Goal: Information Seeking & Learning: Compare options

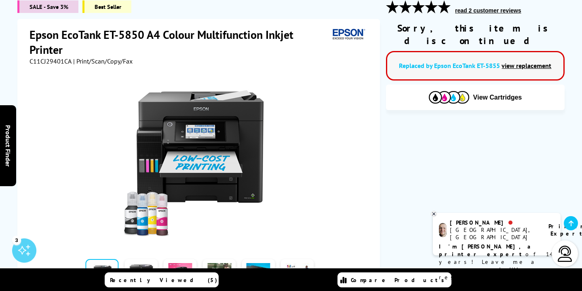
click at [540, 61] on link "view replacement" at bounding box center [527, 65] width 50 height 8
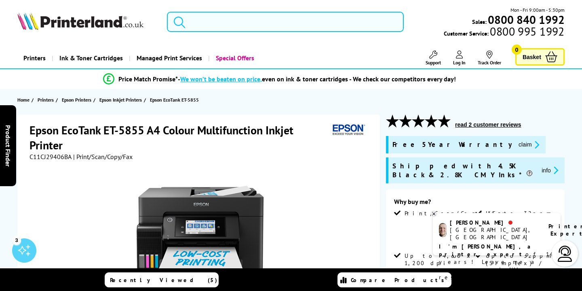
click at [238, 23] on input "search" at bounding box center [285, 22] width 237 height 20
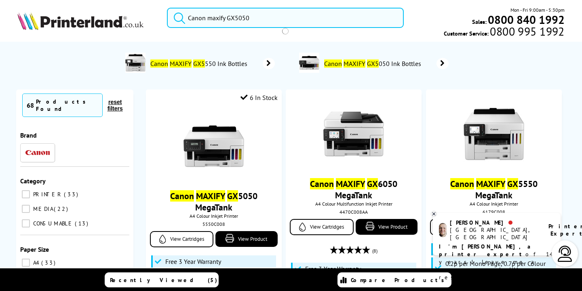
click at [167, 8] on button "submit" at bounding box center [177, 17] width 20 height 18
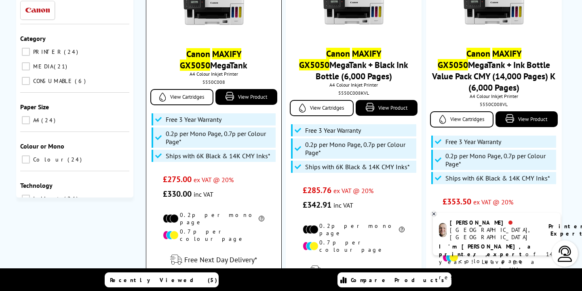
scroll to position [170, 0]
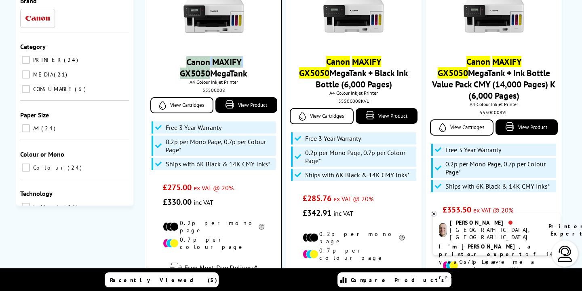
drag, startPoint x: 260, startPoint y: 63, endPoint x: 167, endPoint y: 60, distance: 92.7
click at [167, 60] on span "Canon MAXIFY GX5050 MegaTank" at bounding box center [213, 67] width 123 height 23
copy link "Canon MAXIFY GX5050"
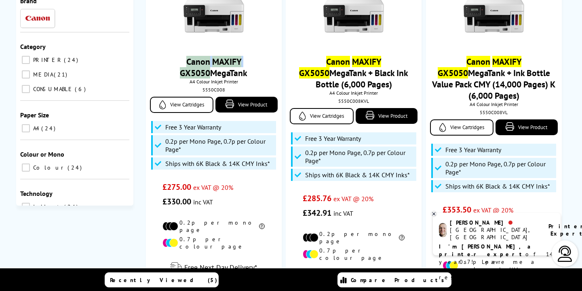
scroll to position [0, 0]
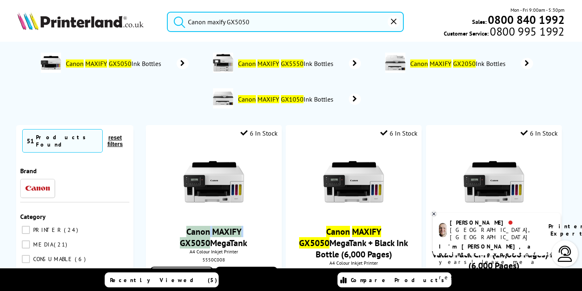
click at [261, 16] on input "Canon maxify GX5050" at bounding box center [285, 22] width 237 height 20
click at [260, 20] on input "Canon maxify GX5050" at bounding box center [285, 22] width 237 height 20
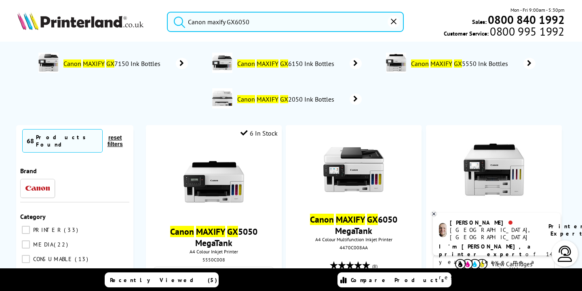
click at [167, 12] on button "submit" at bounding box center [177, 21] width 20 height 18
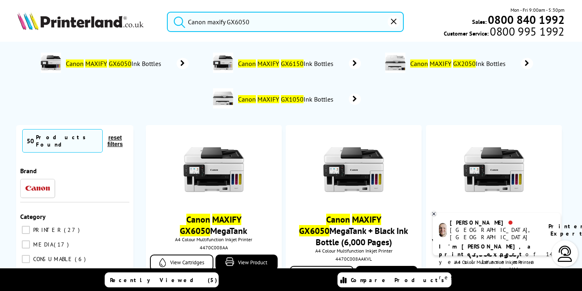
click at [254, 28] on input "Canon maxify GX6050" at bounding box center [285, 22] width 237 height 20
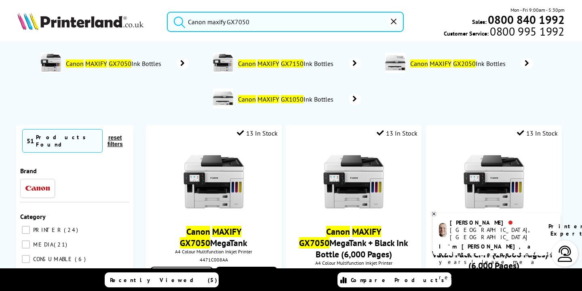
click at [167, 12] on button "submit" at bounding box center [177, 21] width 20 height 18
click at [287, 29] on input "Canon maxify GX7050" at bounding box center [285, 22] width 237 height 20
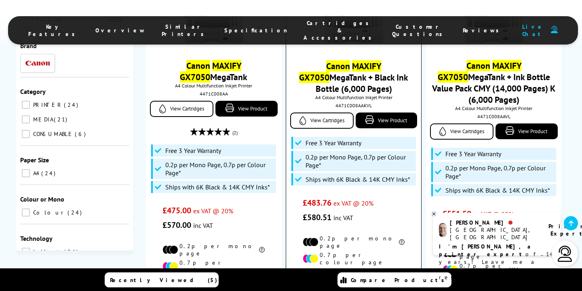
scroll to position [127, 0]
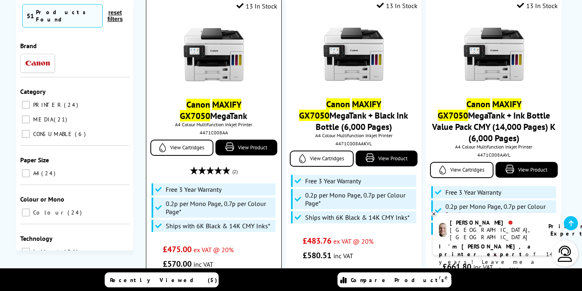
click at [234, 117] on span "Canon MAXIFY GX7050 MegaTank" at bounding box center [213, 110] width 123 height 23
drag, startPoint x: 262, startPoint y: 101, endPoint x: 167, endPoint y: 106, distance: 95.2
click at [167, 106] on span "Canon MAXIFY GX7050 MegaTank" at bounding box center [213, 110] width 123 height 23
copy link "Canon MAXIFY GX7050"
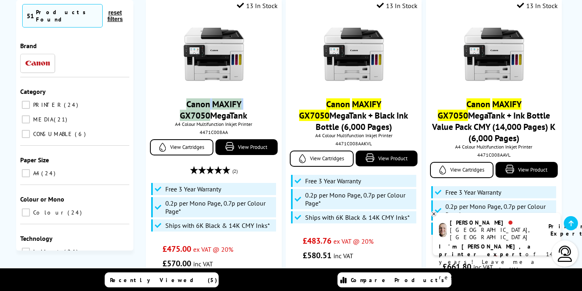
scroll to position [0, 0]
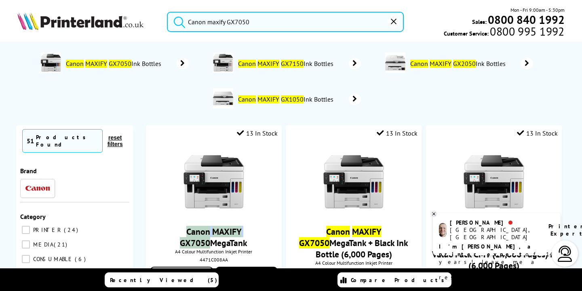
click at [265, 25] on input "Canon maxify GX7050" at bounding box center [285, 22] width 237 height 20
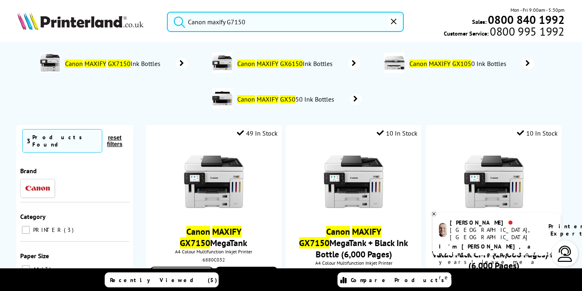
click at [167, 12] on button "submit" at bounding box center [177, 21] width 20 height 18
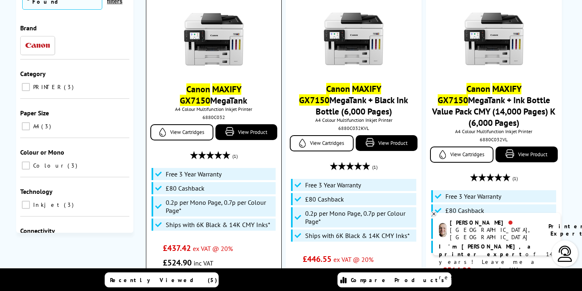
scroll to position [122, 0]
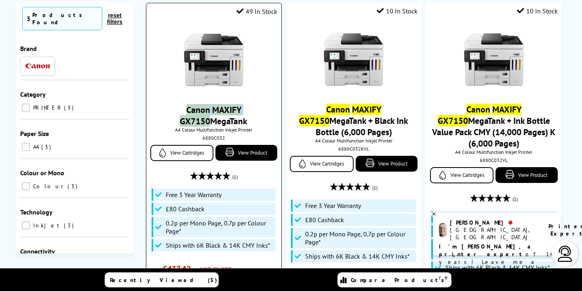
drag, startPoint x: 260, startPoint y: 109, endPoint x: 170, endPoint y: 110, distance: 89.8
click at [170, 110] on span "Canon MAXIFY GX7150 MegaTank" at bounding box center [213, 115] width 123 height 23
copy link "Canon MAXIFY GX7150"
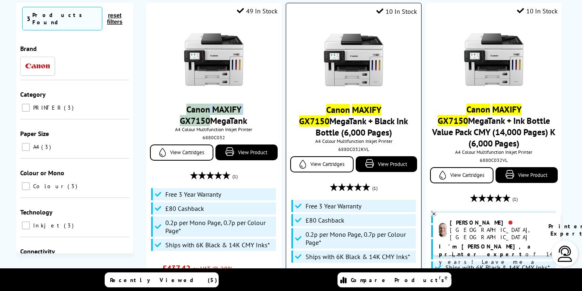
scroll to position [0, 0]
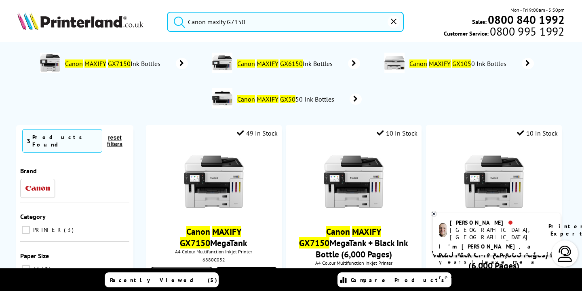
click at [271, 22] on input "Canon maxify G7150" at bounding box center [285, 22] width 237 height 20
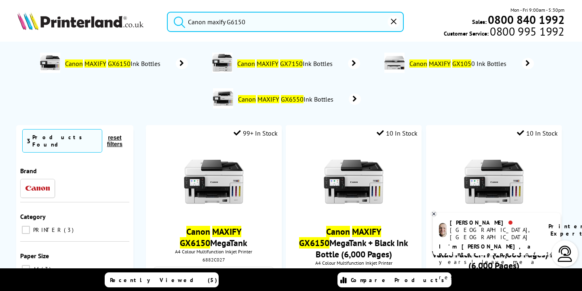
type input "Canon maxify G6150"
click at [167, 12] on button "submit" at bounding box center [177, 21] width 20 height 18
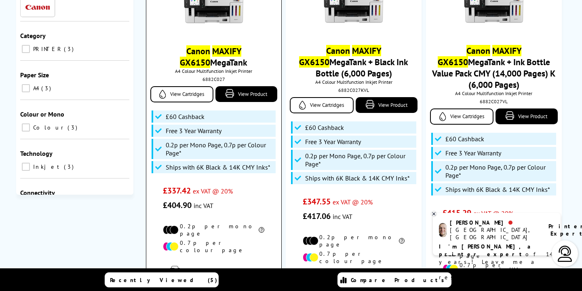
scroll to position [163, 0]
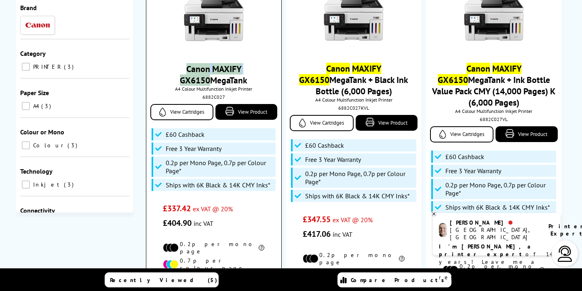
drag, startPoint x: 260, startPoint y: 70, endPoint x: 170, endPoint y: 68, distance: 89.8
click at [170, 68] on span "Canon MAXIFY GX6150 MegaTank" at bounding box center [213, 74] width 123 height 23
copy link "Canon MAXIFY GX6150"
